Goal: Information Seeking & Learning: Learn about a topic

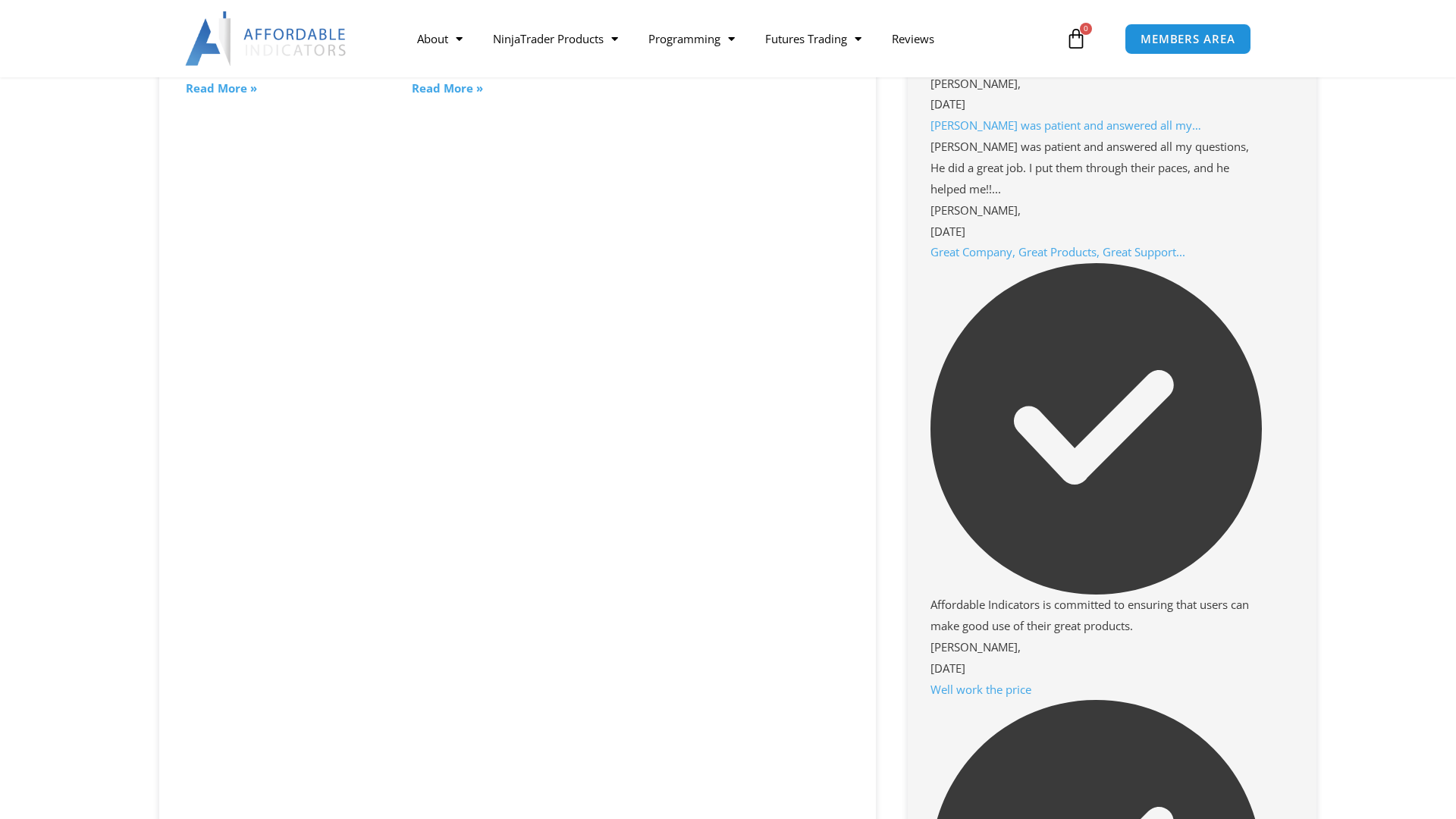
scroll to position [1482, 0]
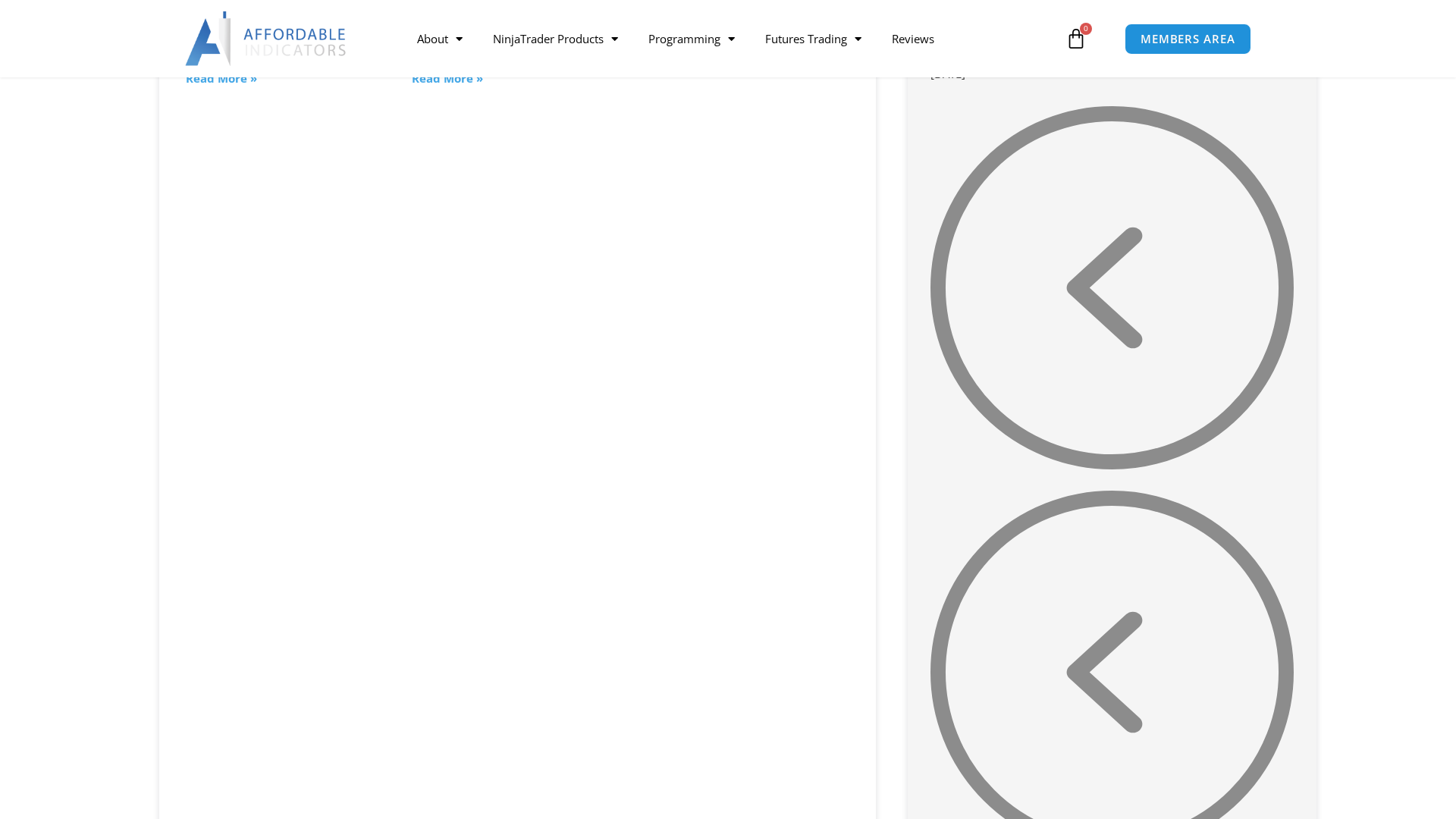
scroll to position [3008, 0]
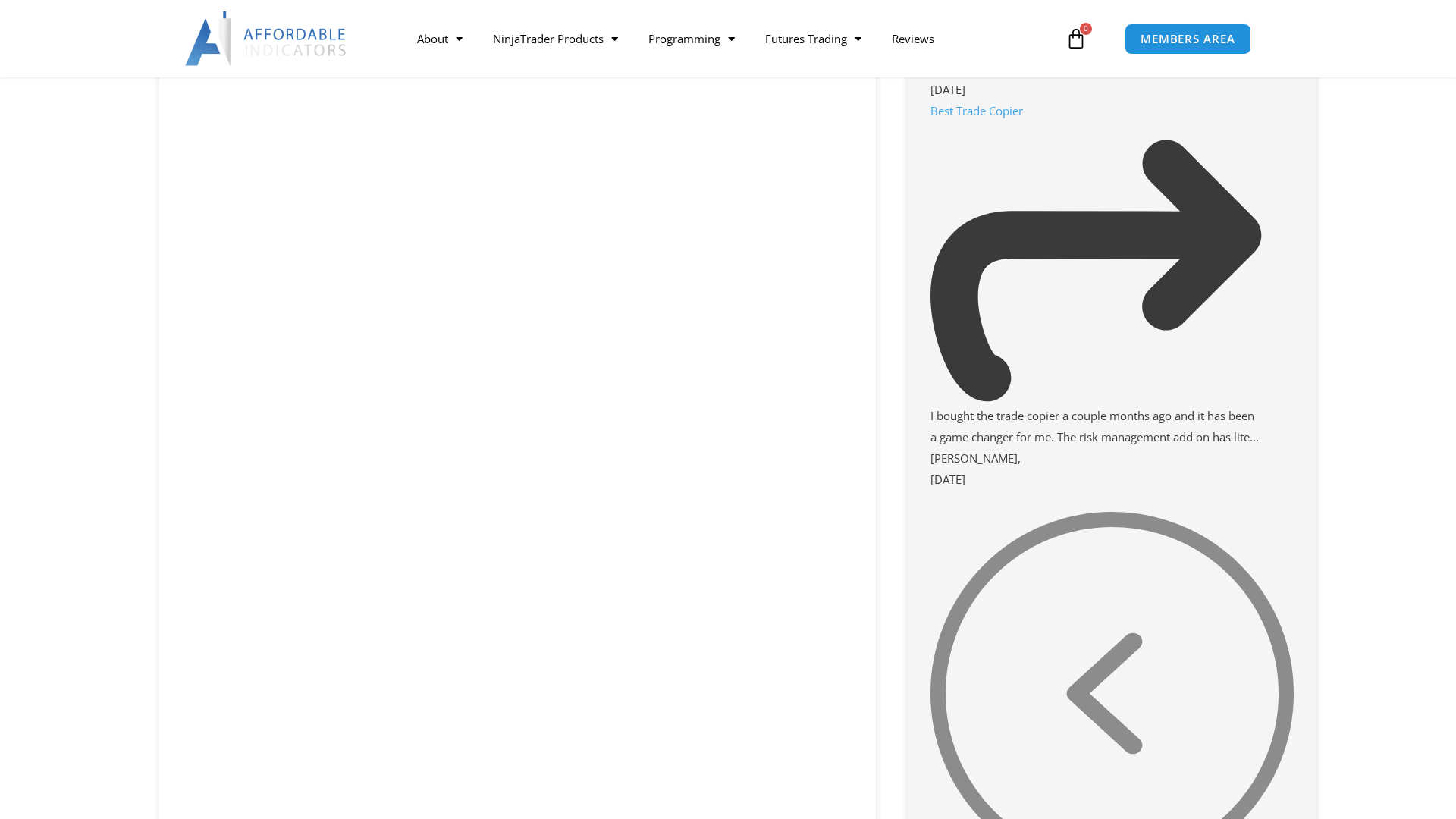
scroll to position [2603, 0]
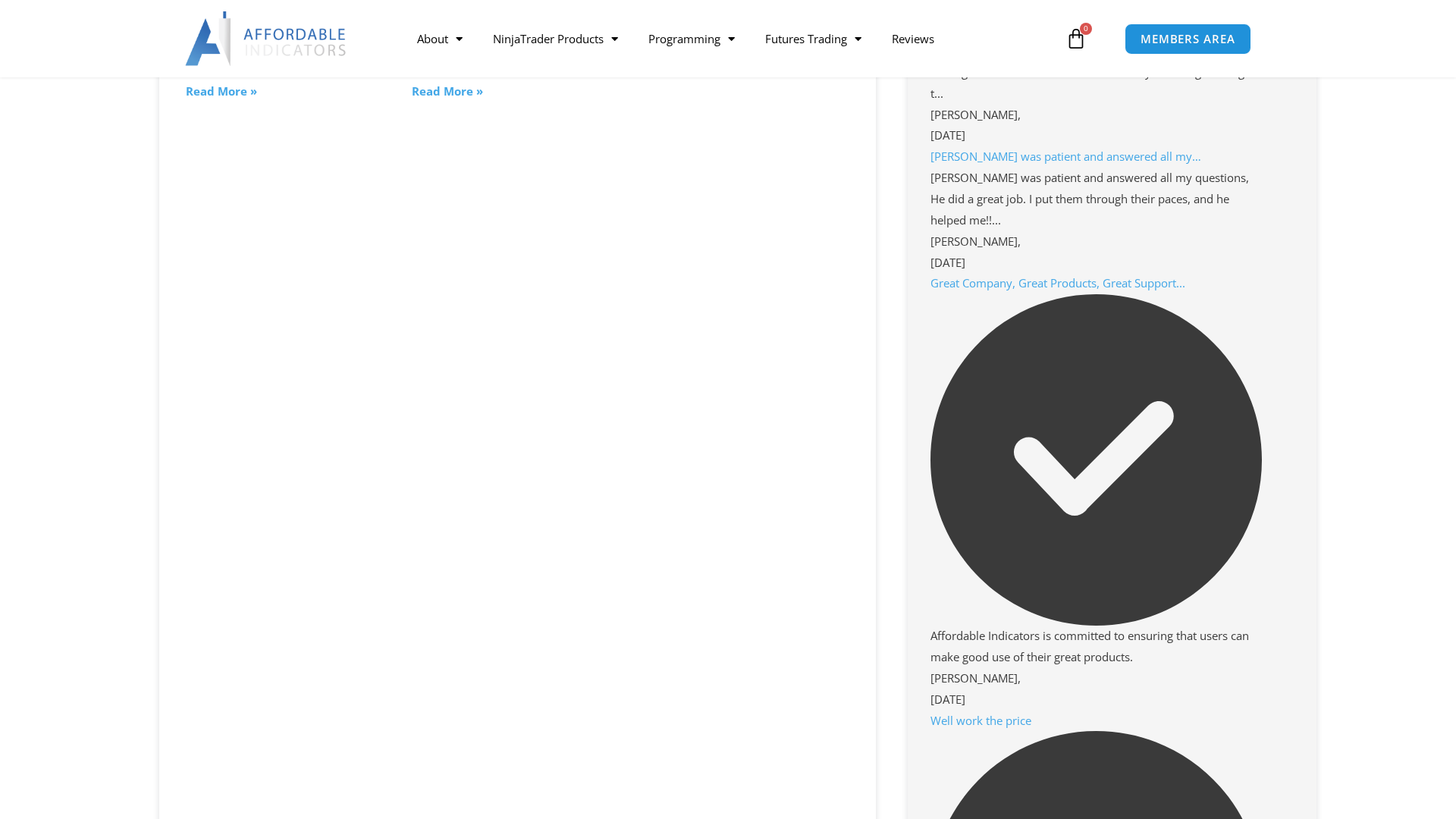
scroll to position [1451, 0]
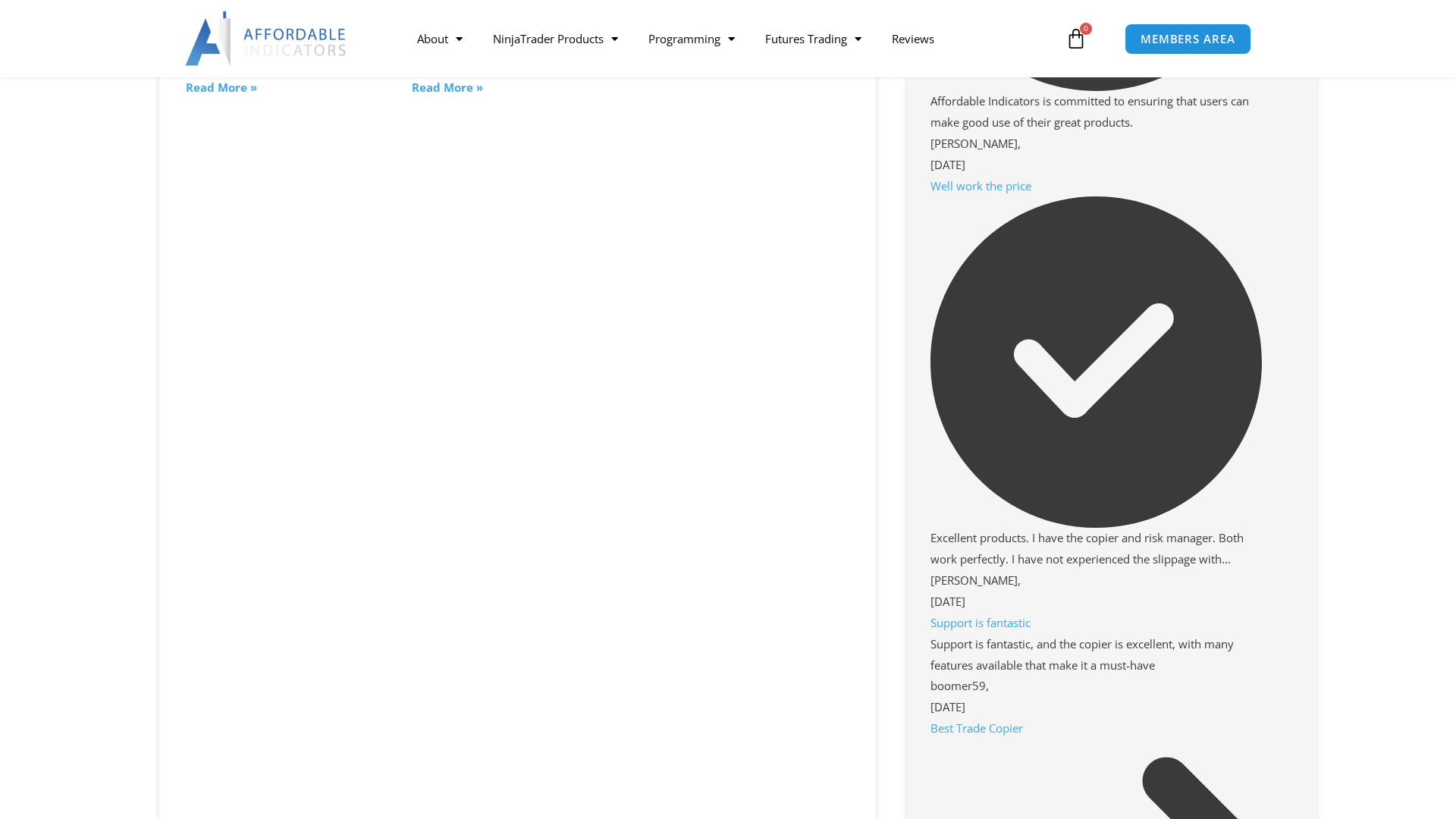
scroll to position [1985, 0]
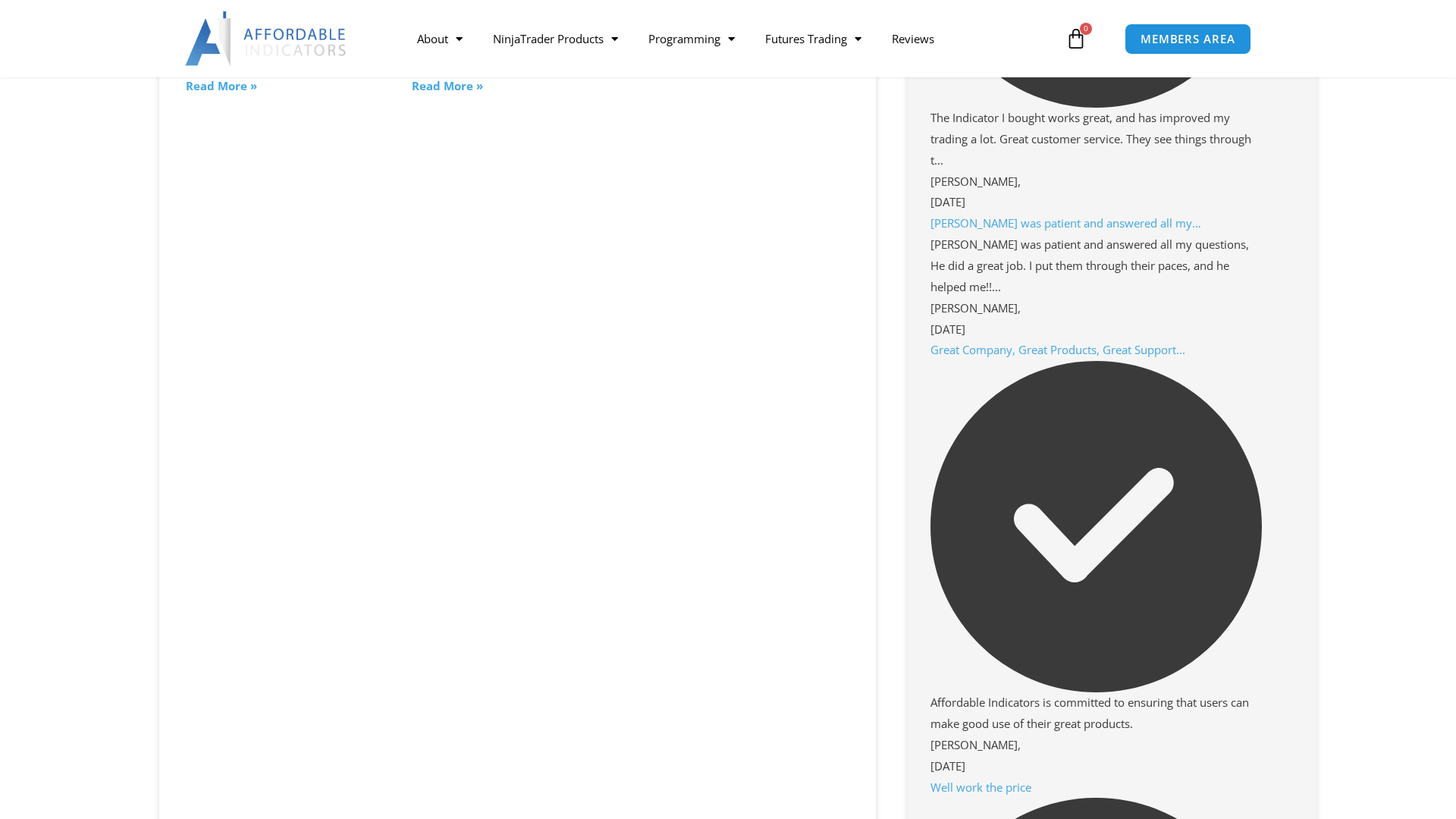
scroll to position [1384, 0]
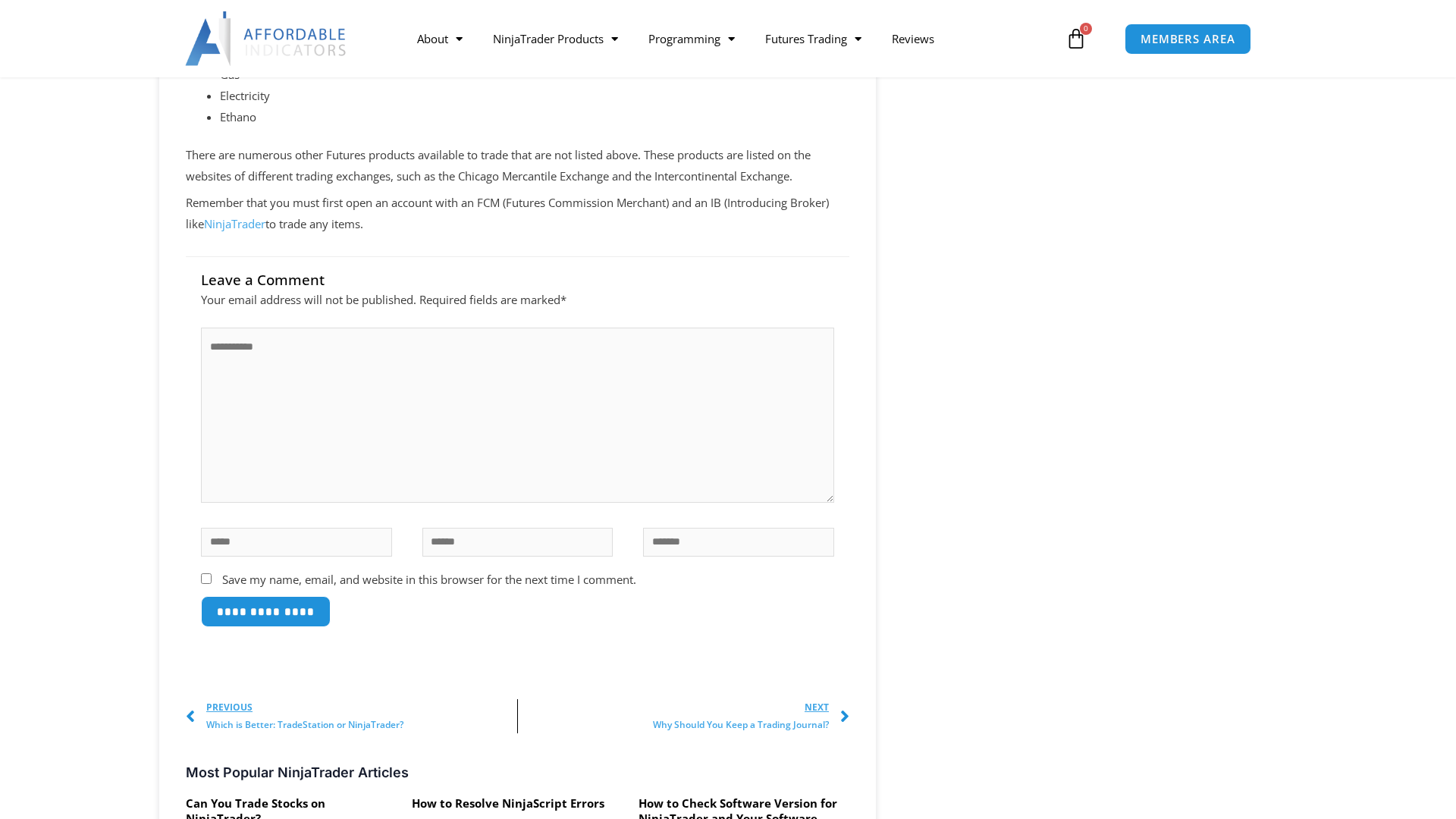
scroll to position [2329, 0]
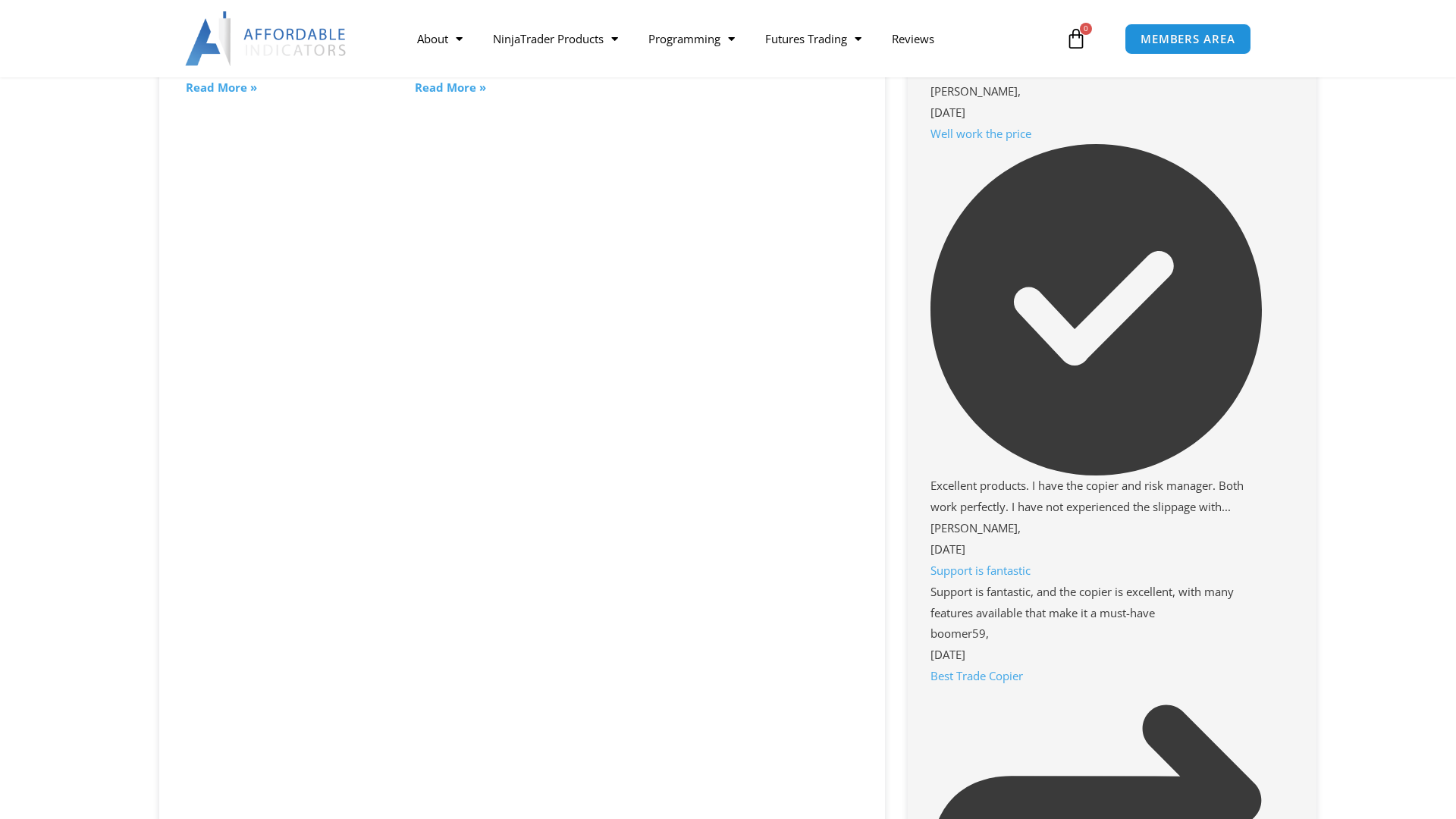
scroll to position [2038, 0]
